Goal: Check status: Check status

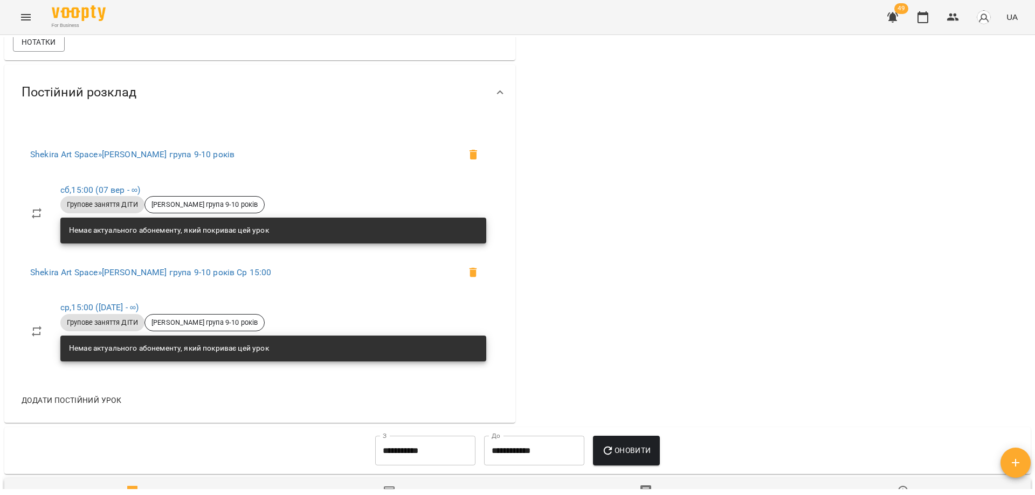
scroll to position [335, 0]
click at [770, 206] on div "0 ₴ Баланс Поповнити рахунок Актуальні абонементи ( 0 ) Немає актуальних абонем…" at bounding box center [774, 105] width 515 height 639
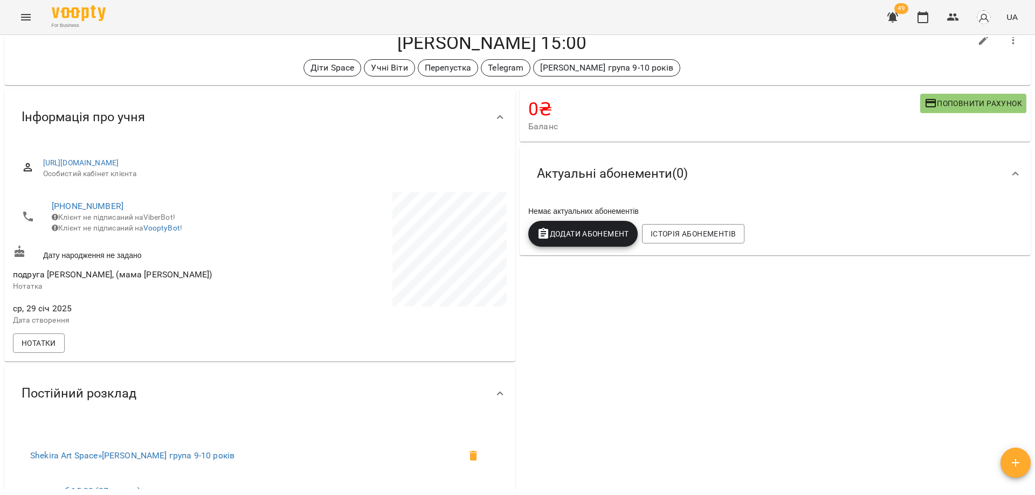
scroll to position [0, 0]
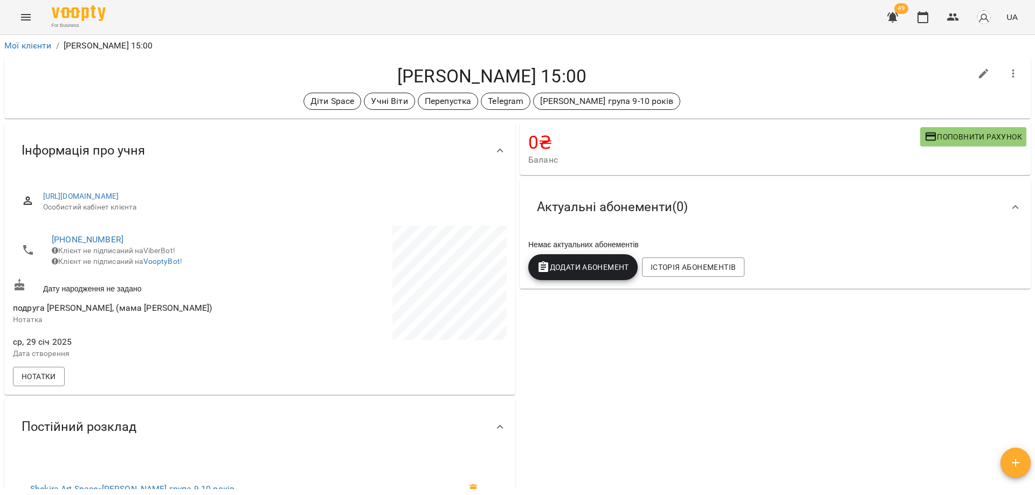
click at [910, 87] on div "[PERSON_NAME] 15:00 Діти Space Учні Віти Перепустка Telegram [PERSON_NAME] груп…" at bounding box center [492, 87] width 958 height 45
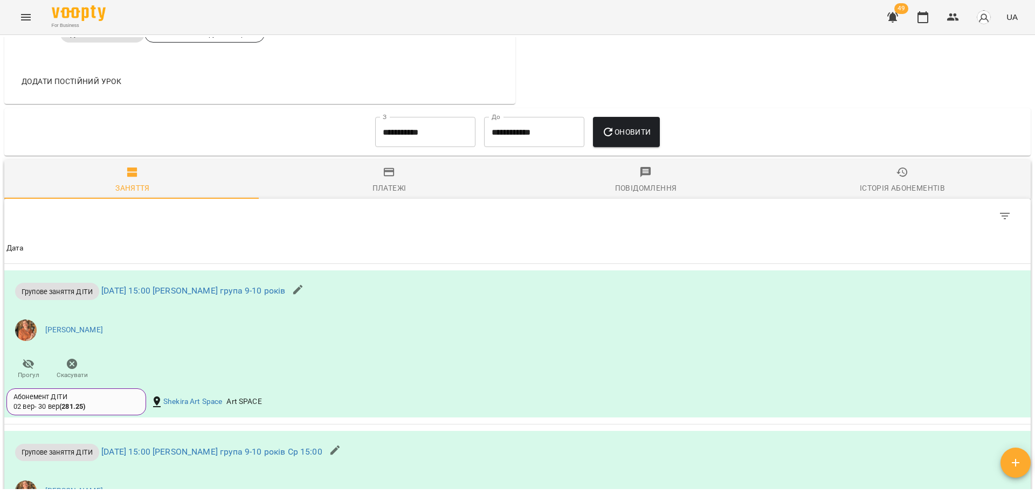
scroll to position [594, 0]
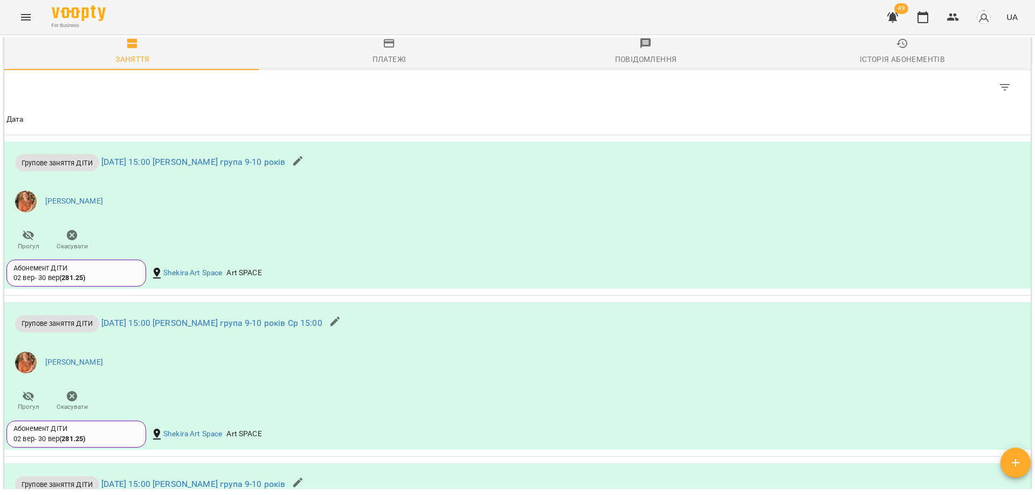
scroll to position [723, 0]
click at [695, 196] on div "Групове заняття ДІТИ сб 13 вер 2025 15:00 Віта група 9-10 років Зуєва Віта Прог…" at bounding box center [517, 215] width 1026 height 148
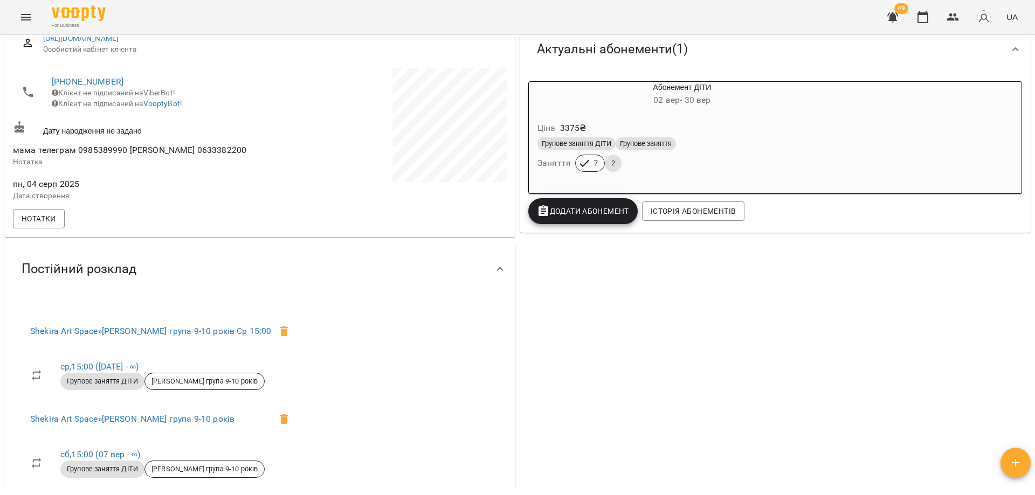
scroll to position [0, 0]
